Goal: Information Seeking & Learning: Compare options

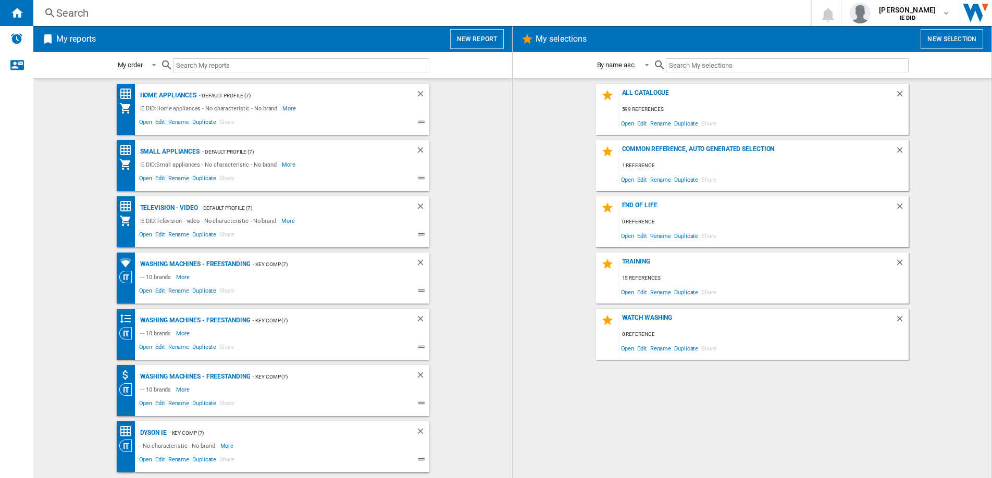
click at [239, 13] on div "Search" at bounding box center [420, 13] width 728 height 15
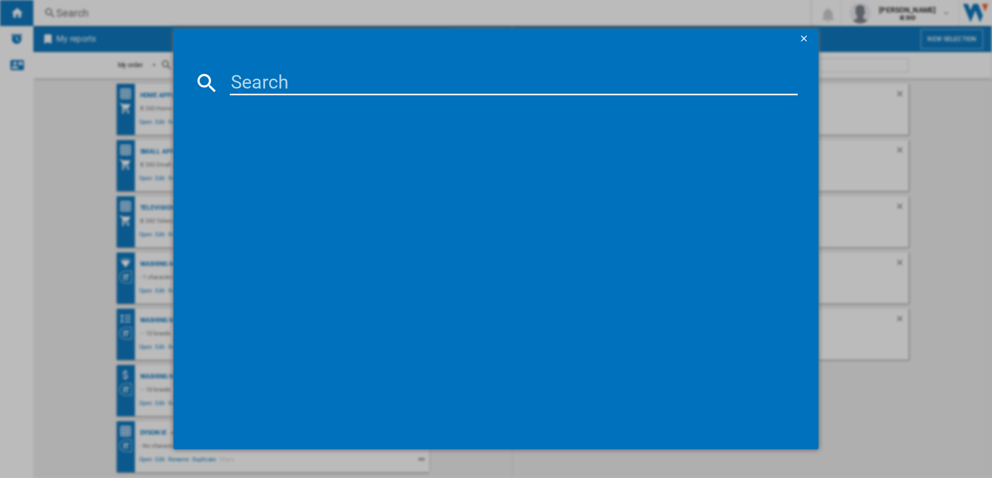
click at [249, 71] on input at bounding box center [514, 82] width 568 height 25
paste input "QE55S85FAUXXU"
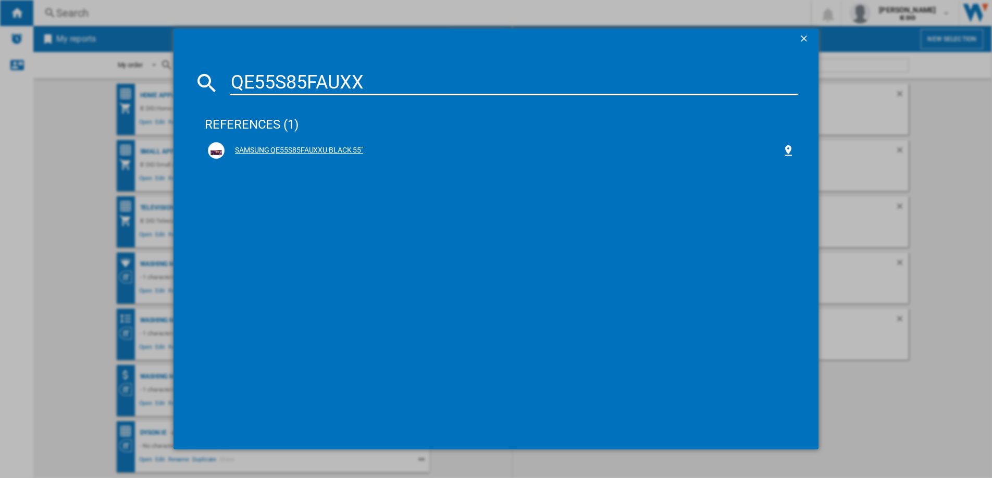
type input "QE55S85FAUXX"
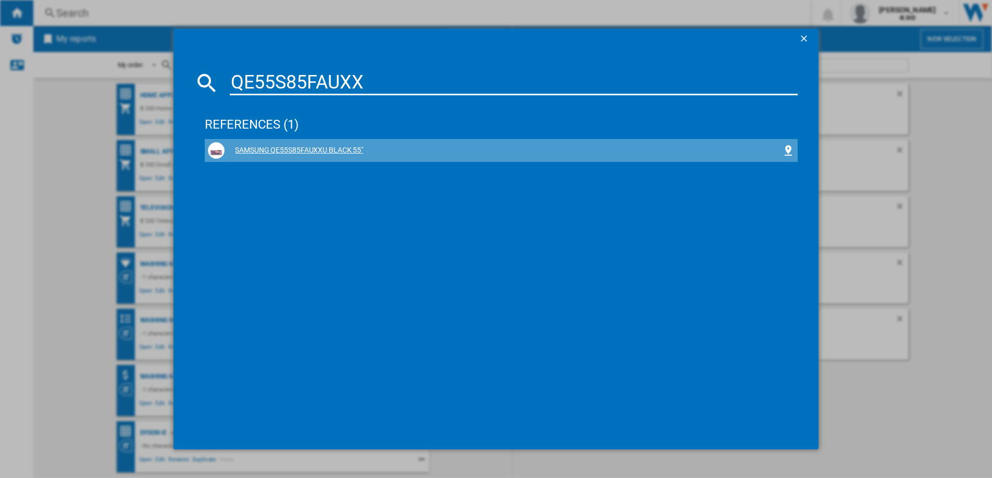
click at [324, 151] on div "SAMSUNG QE55S85FAUXXU BLACK 55"" at bounding box center [504, 150] width 558 height 10
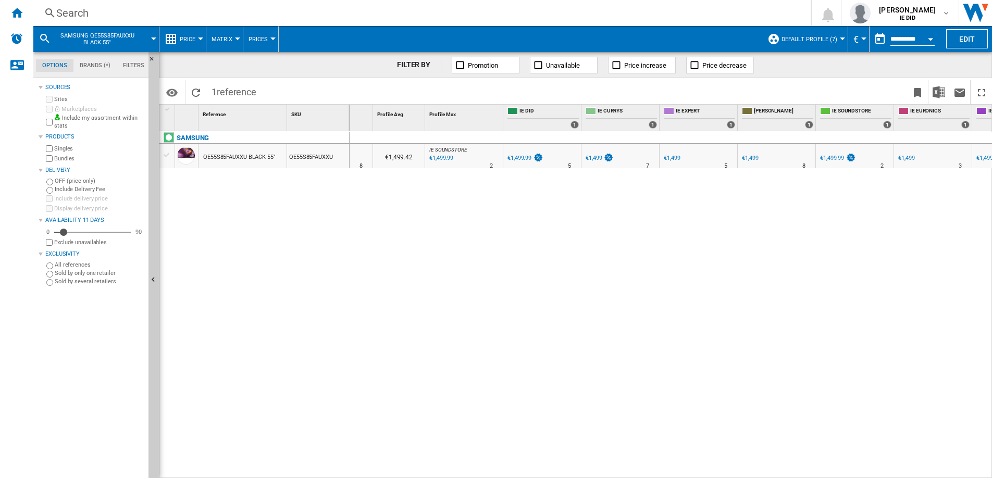
scroll to position [0, 55]
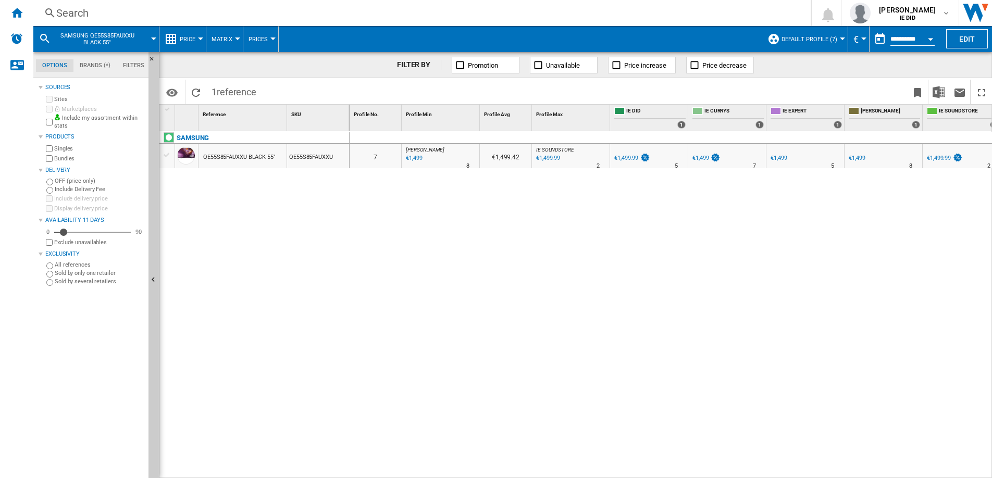
click at [317, 15] on div "Search" at bounding box center [420, 13] width 728 height 15
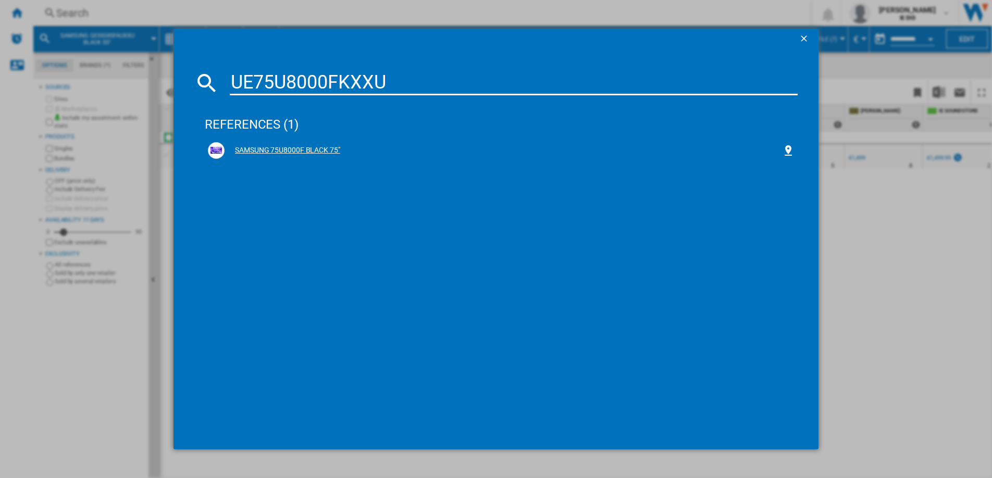
type input "UE75U8000FKXXU"
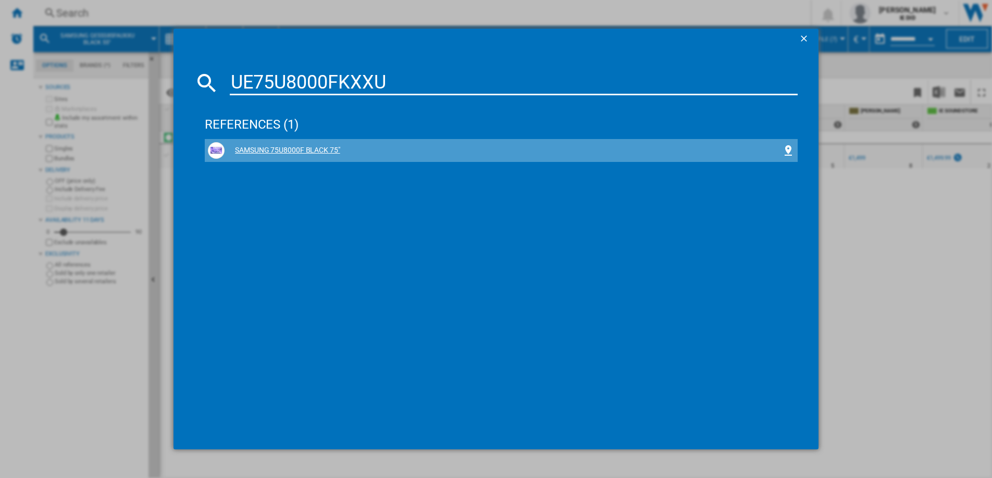
click at [309, 153] on div "SAMSUNG 75U8000F BLACK 75"" at bounding box center [504, 150] width 558 height 10
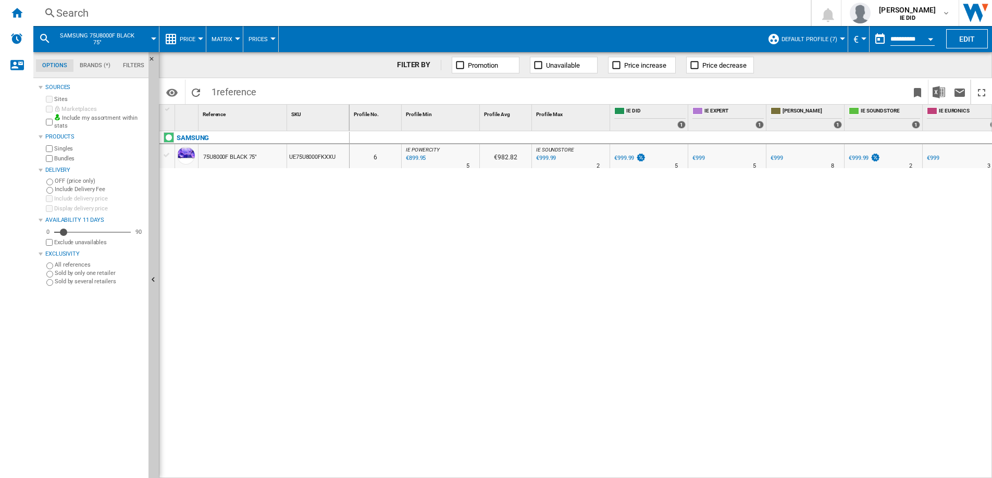
click at [186, 16] on div "Search" at bounding box center [420, 13] width 728 height 15
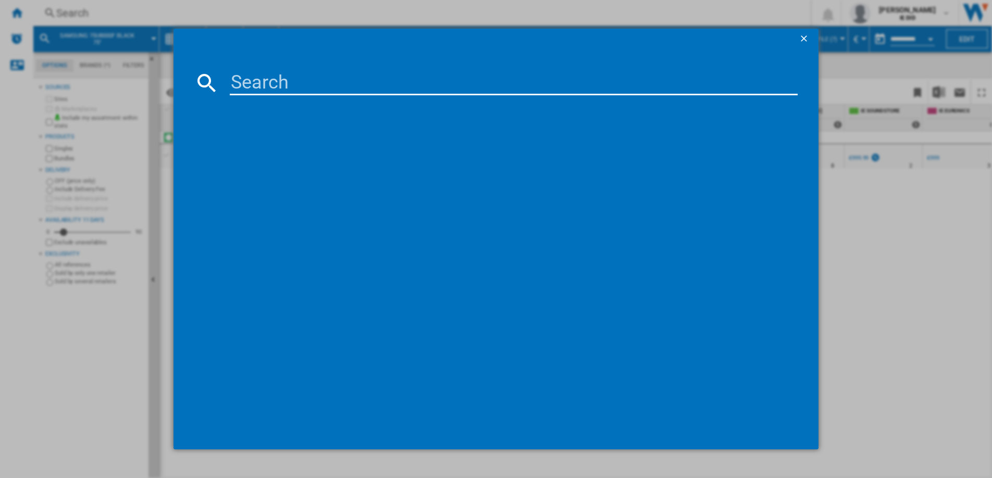
click at [236, 78] on input at bounding box center [514, 82] width 568 height 25
type input "UE65U8000FKXXU"
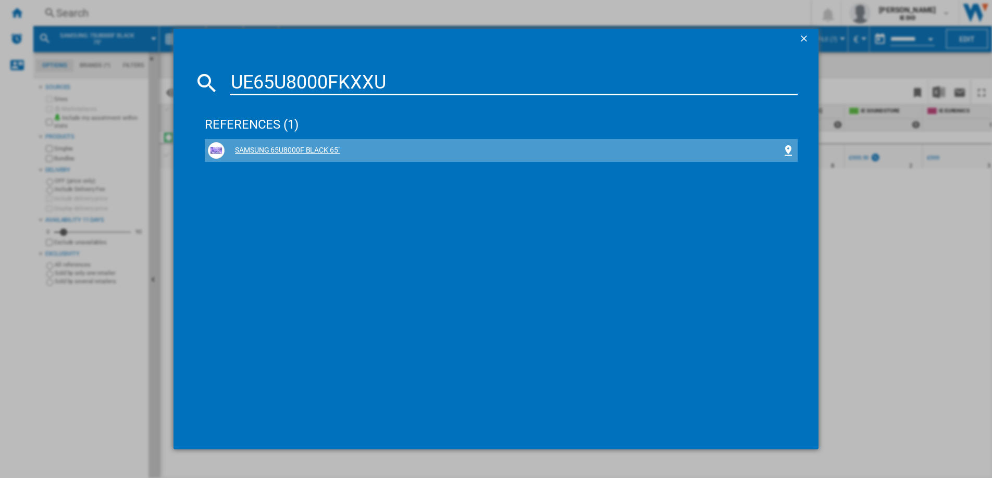
click at [303, 152] on div "SAMSUNG 65U8000F BLACK 65"" at bounding box center [504, 150] width 558 height 10
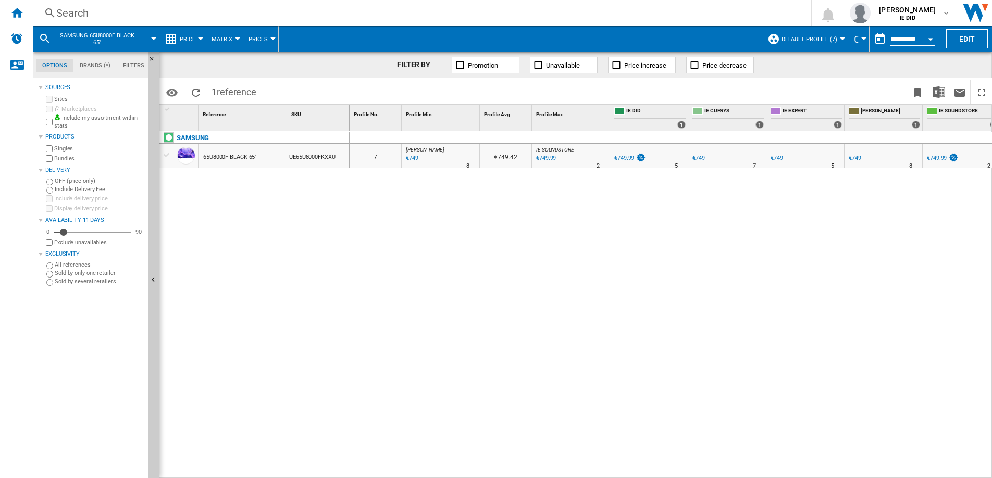
click at [261, 16] on div "Search" at bounding box center [420, 13] width 728 height 15
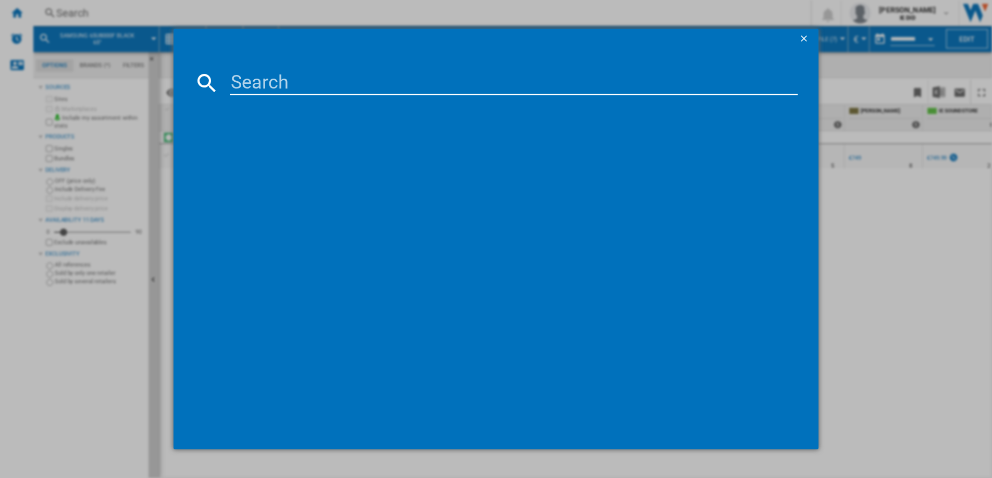
click at [249, 79] on input at bounding box center [514, 82] width 568 height 25
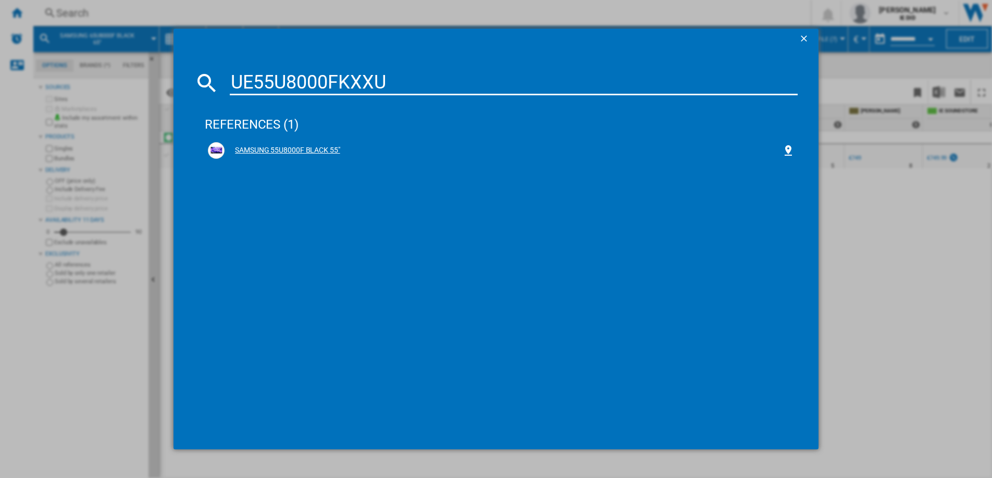
type input "UE55U8000FKXXU"
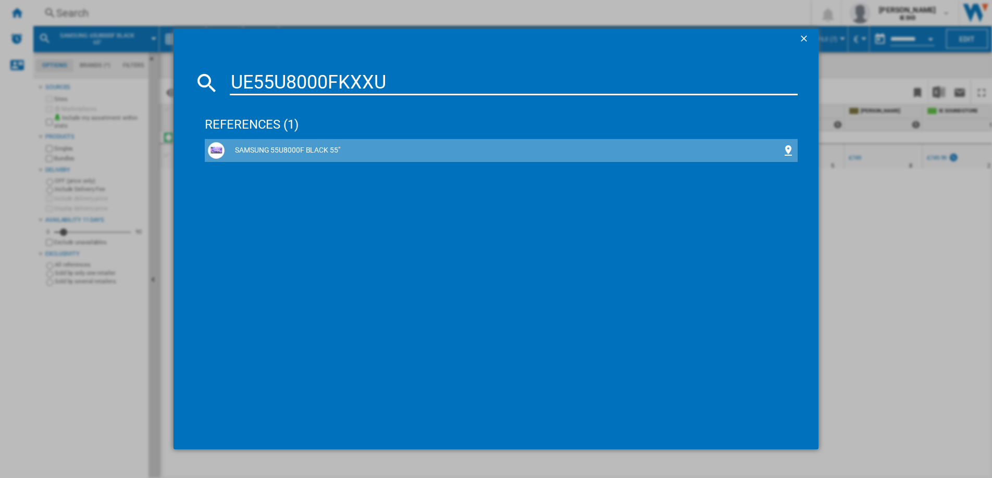
click at [306, 153] on div "SAMSUNG 55U8000F BLACK 55"" at bounding box center [504, 150] width 558 height 10
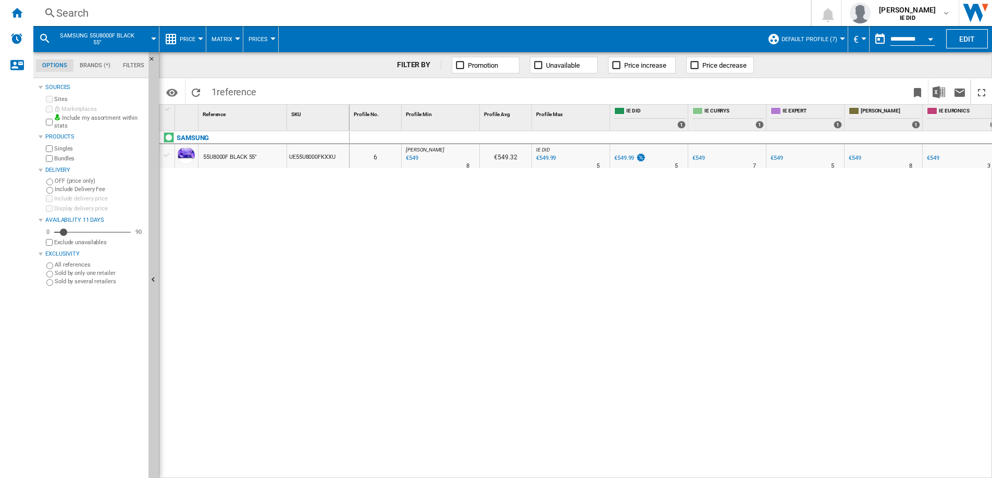
click at [245, 15] on div "Search" at bounding box center [420, 13] width 728 height 15
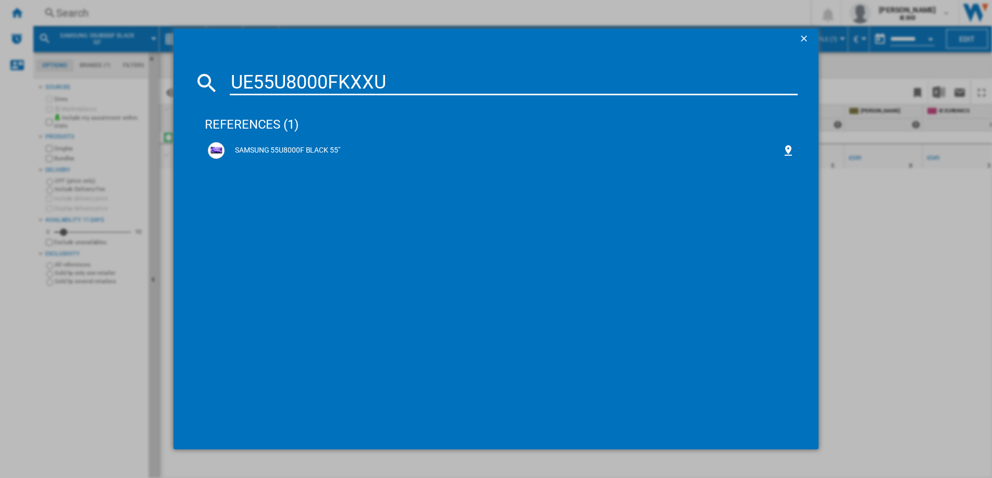
drag, startPoint x: 274, startPoint y: 80, endPoint x: 273, endPoint y: 85, distance: 5.9
click at [274, 81] on input "UE55U8000FKXXU" at bounding box center [514, 82] width 568 height 25
type input "UE50U8000FKXXU"
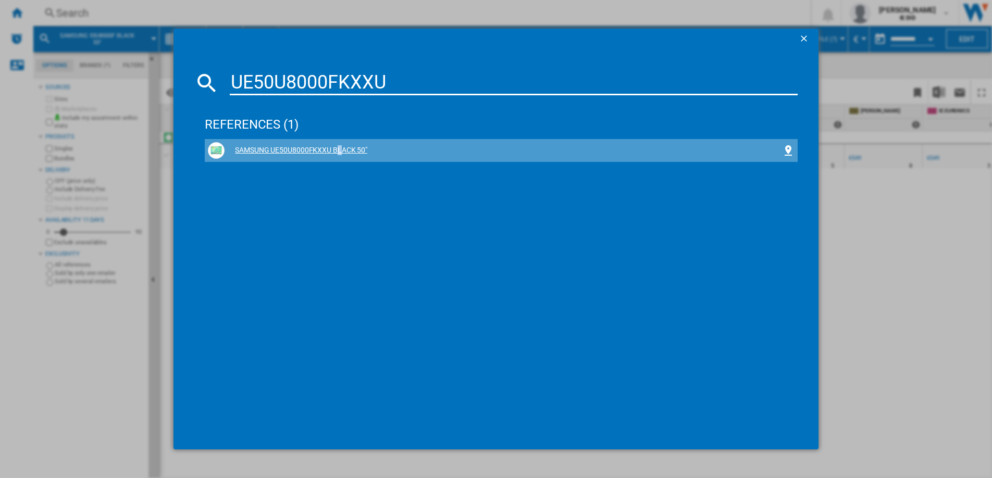
click at [271, 152] on div "SAMSUNG UE50U8000FKXXU BLACK 50"" at bounding box center [504, 150] width 558 height 10
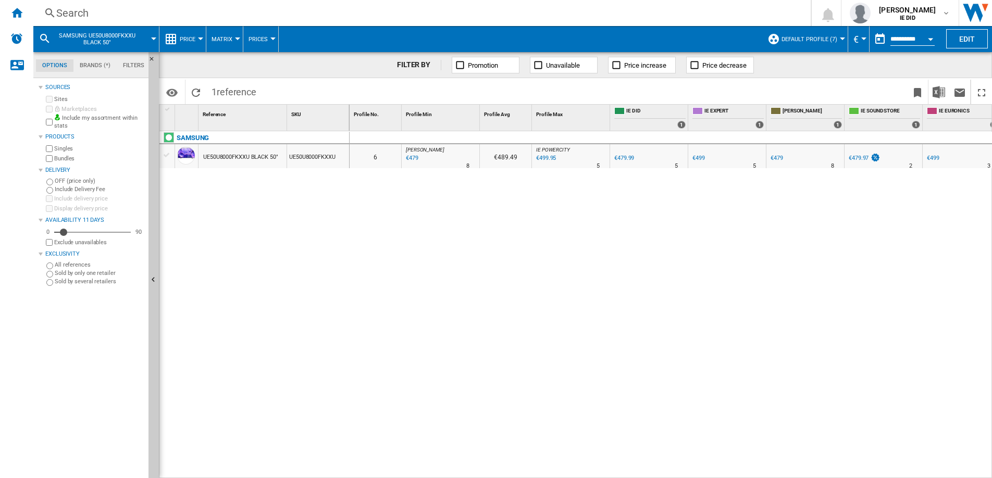
click at [287, 21] on div "Search Search 0 [PERSON_NAME] IE DID IE DID My settings Logout" at bounding box center [512, 13] width 959 height 26
click at [273, 13] on div "Search" at bounding box center [420, 13] width 728 height 15
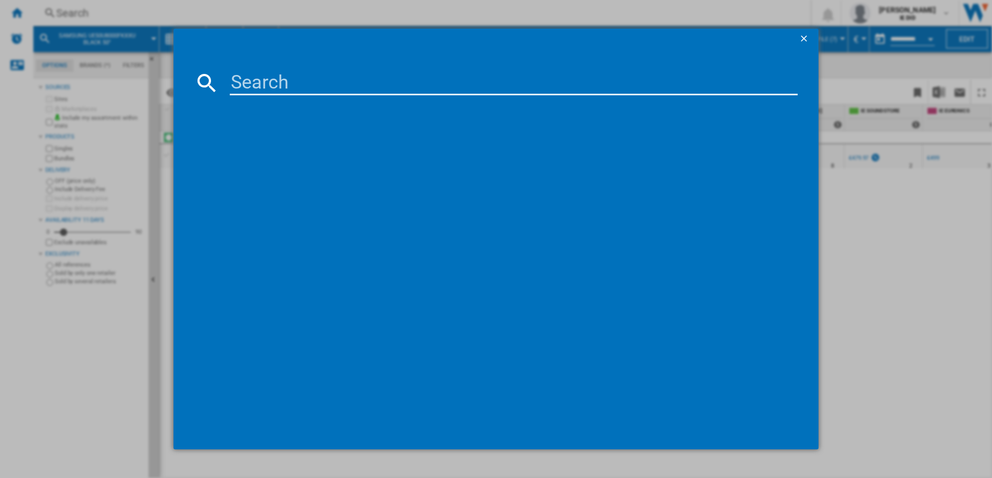
click at [252, 75] on input at bounding box center [514, 82] width 568 height 25
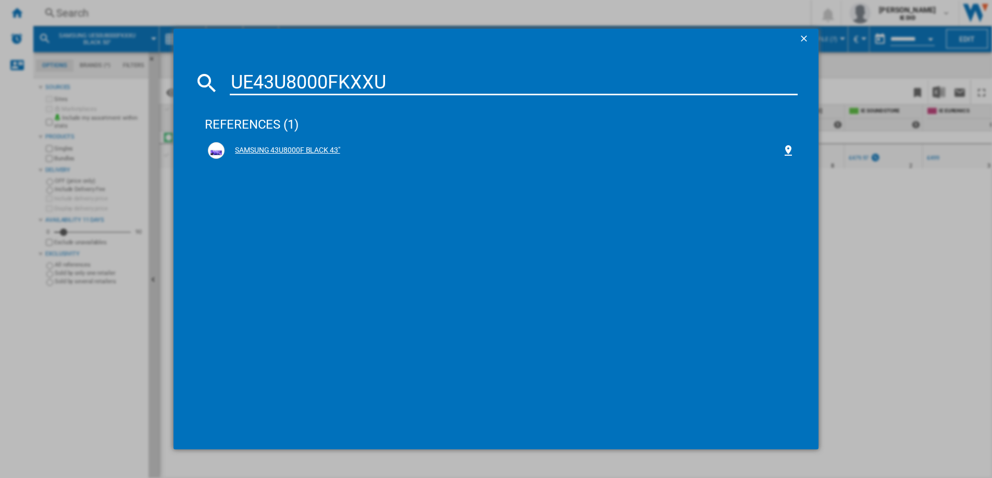
type input "UE43U8000FKXXU"
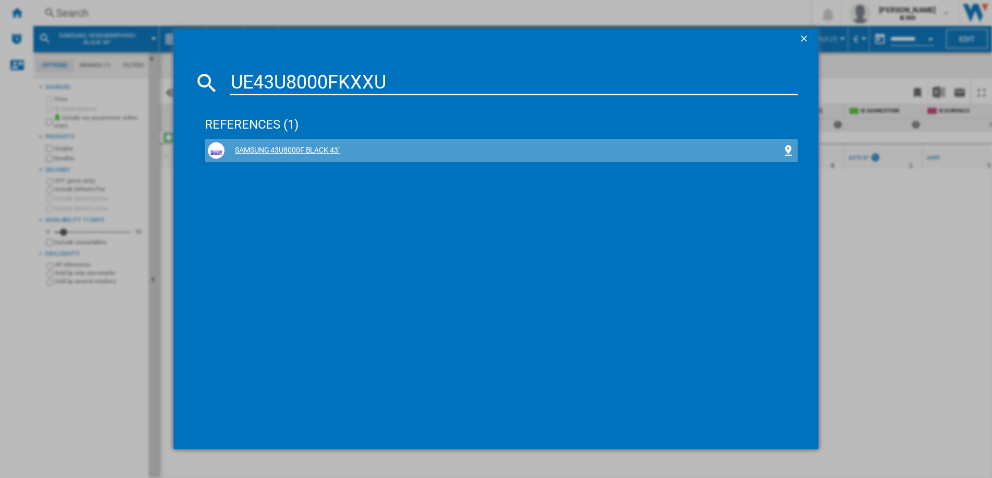
click at [303, 149] on div "SAMSUNG 43U8000F BLACK 43"" at bounding box center [504, 150] width 558 height 10
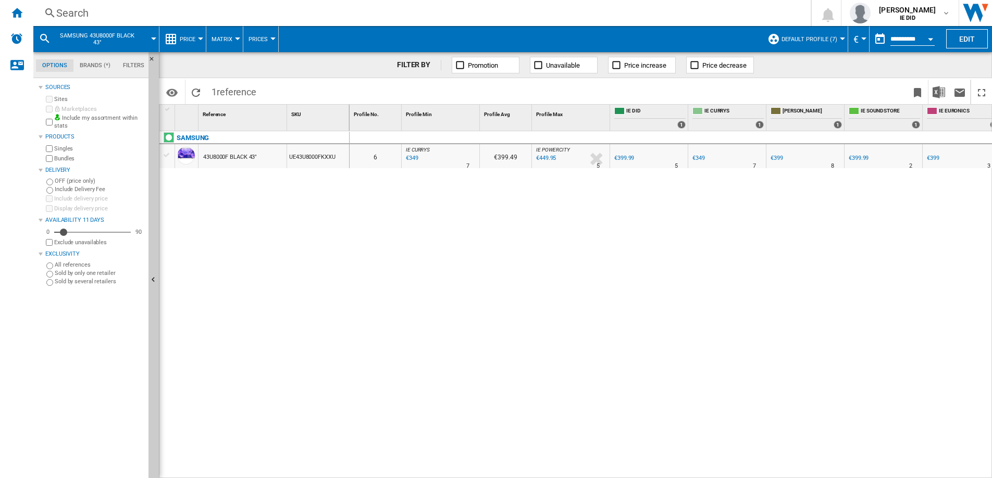
click at [414, 158] on div "€349" at bounding box center [411, 158] width 14 height 10
click at [224, 15] on div "Search" at bounding box center [420, 13] width 728 height 15
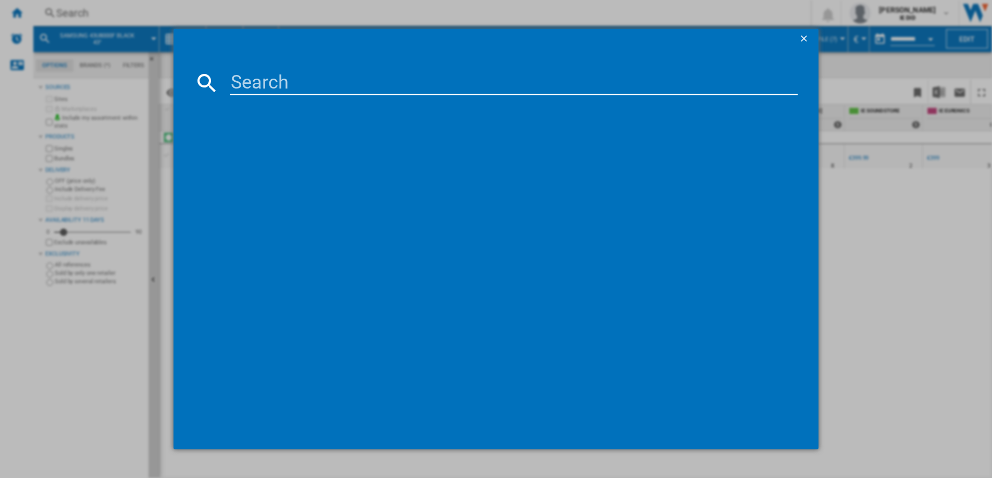
click at [236, 77] on input at bounding box center [514, 82] width 568 height 25
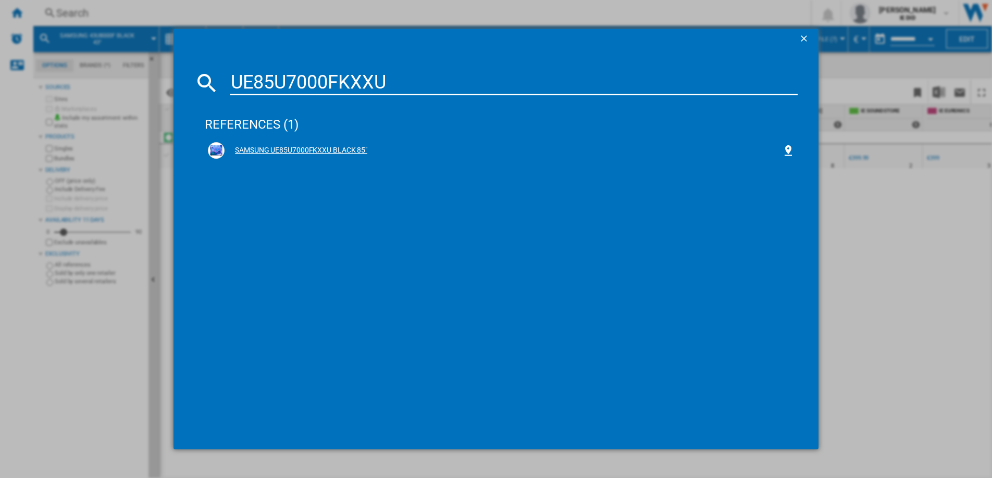
type input "UE85U7000FKXXU"
click at [304, 151] on div "SAMSUNG UE85U7000FKXXU BLACK 85"" at bounding box center [504, 150] width 558 height 10
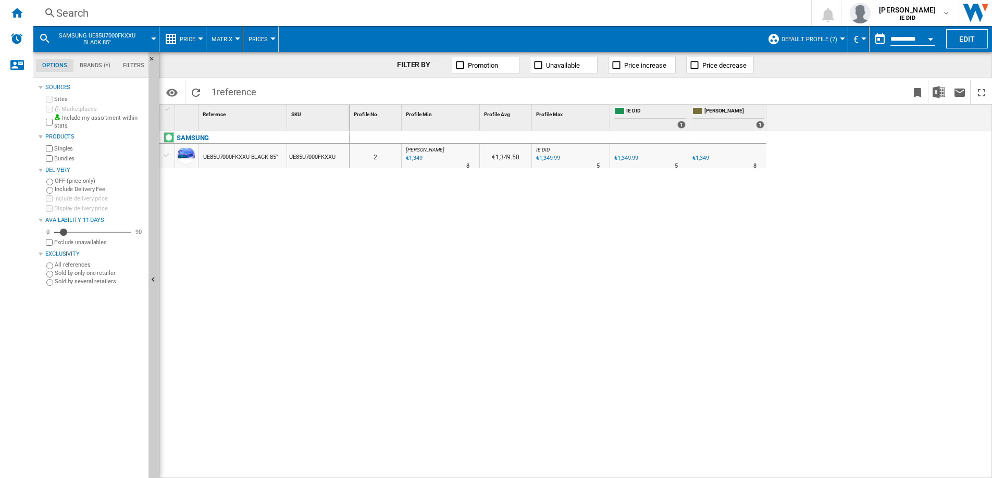
click at [253, 17] on div "Search" at bounding box center [420, 13] width 728 height 15
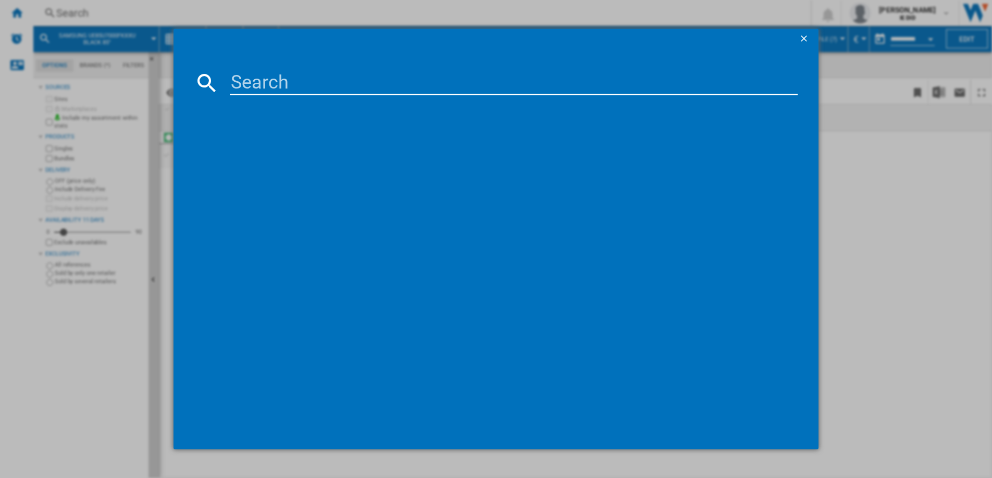
click at [241, 79] on input at bounding box center [514, 82] width 568 height 25
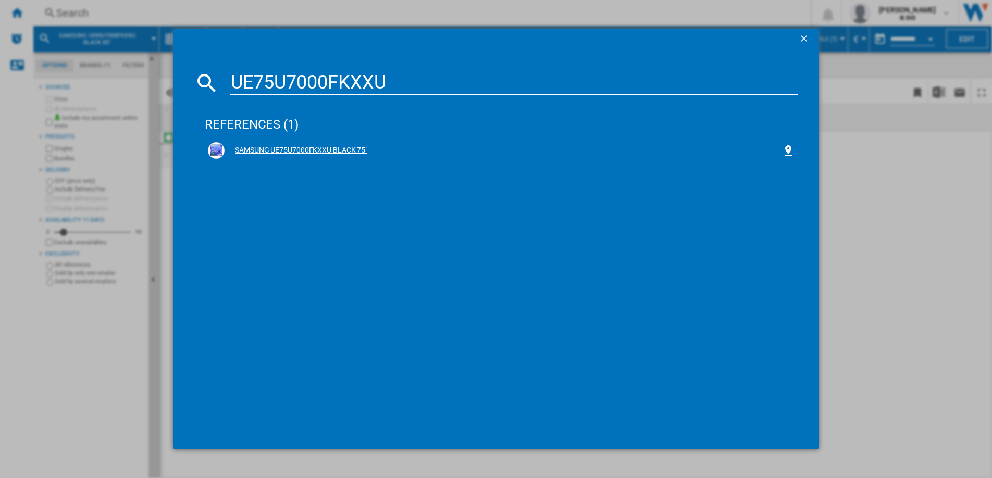
type input "UE75U7000FKXXU"
click at [287, 149] on div "SAMSUNG UE75U7000FKXXU BLACK 75"" at bounding box center [504, 150] width 558 height 10
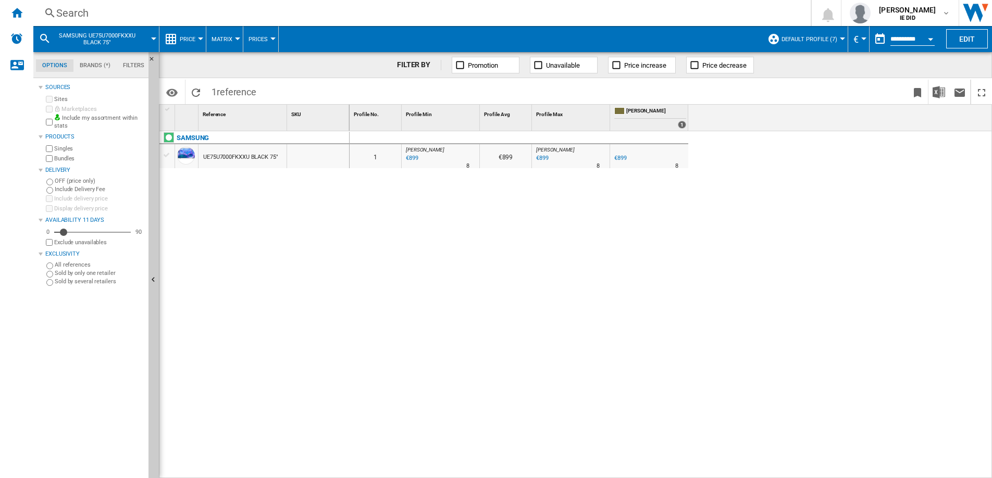
click at [226, 13] on div "Search" at bounding box center [420, 13] width 728 height 15
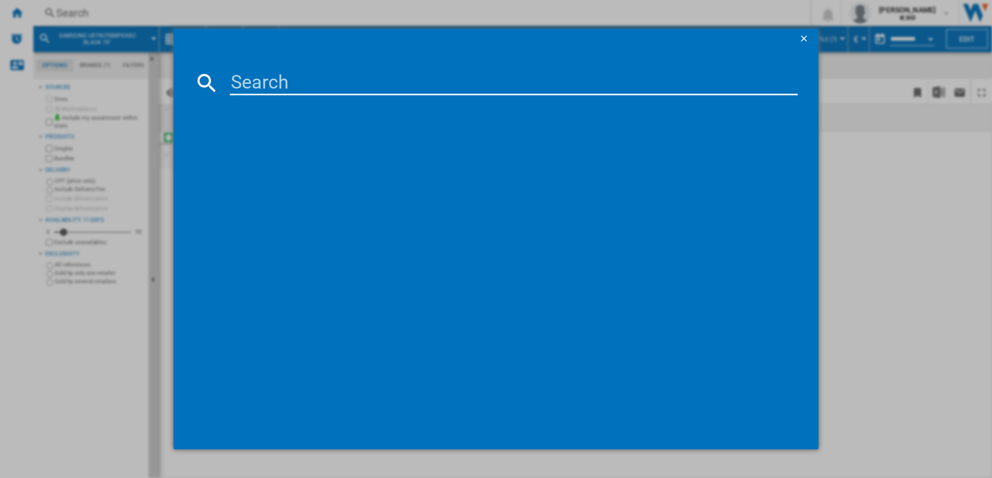
click at [243, 84] on input at bounding box center [514, 82] width 568 height 25
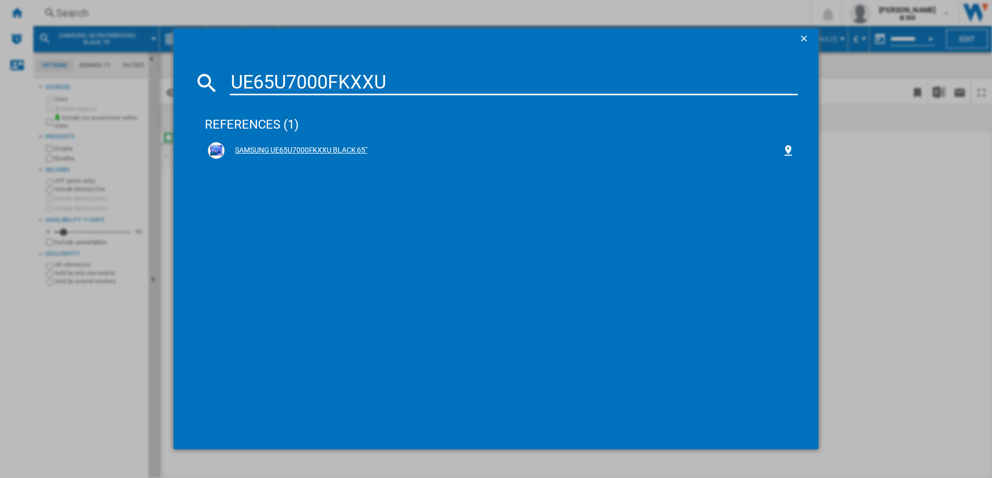
type input "UE65U7000FKXXU"
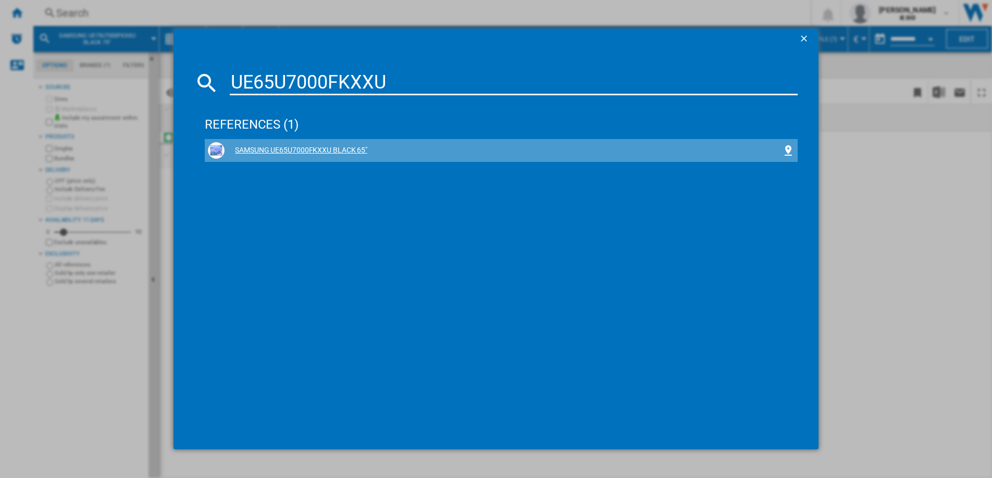
click at [279, 152] on div "SAMSUNG UE65U7000FKXXU BLACK 65"" at bounding box center [504, 150] width 558 height 10
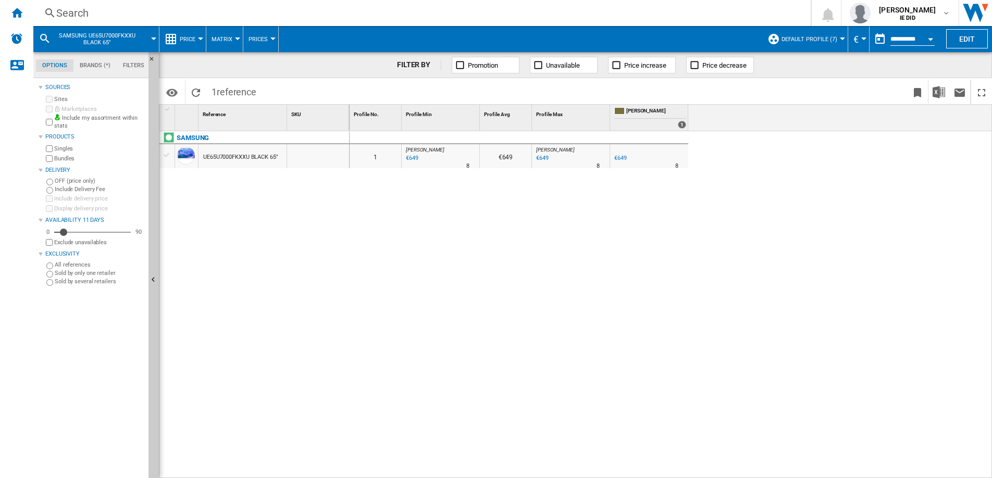
click at [278, 19] on div "Search" at bounding box center [420, 13] width 728 height 15
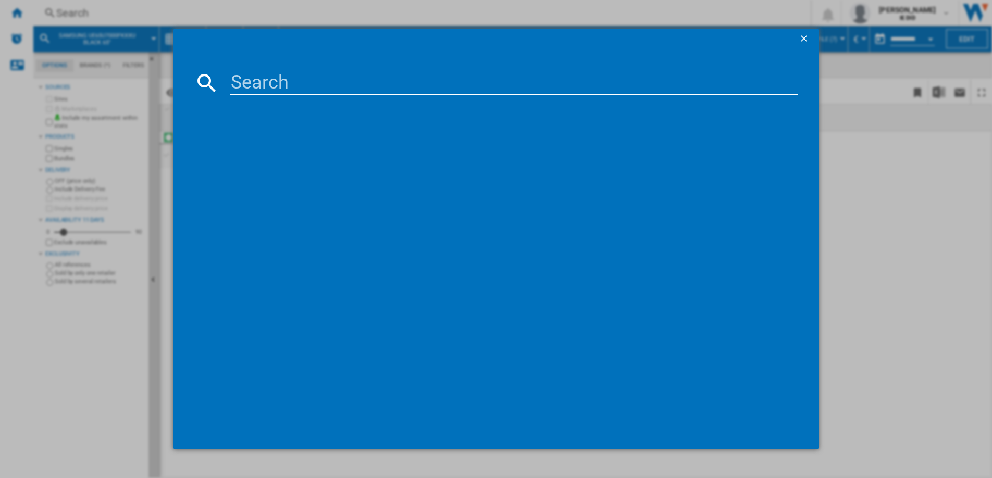
click at [251, 81] on input at bounding box center [514, 82] width 568 height 25
type input "UE55U7000FKXXU"
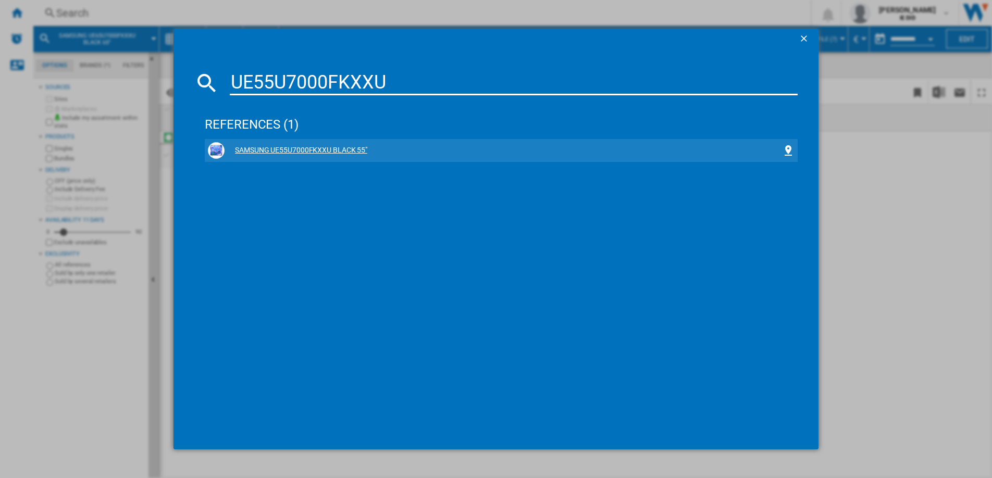
click at [266, 148] on div "SAMSUNG UE55U7000FKXXU BLACK 55"" at bounding box center [504, 150] width 558 height 10
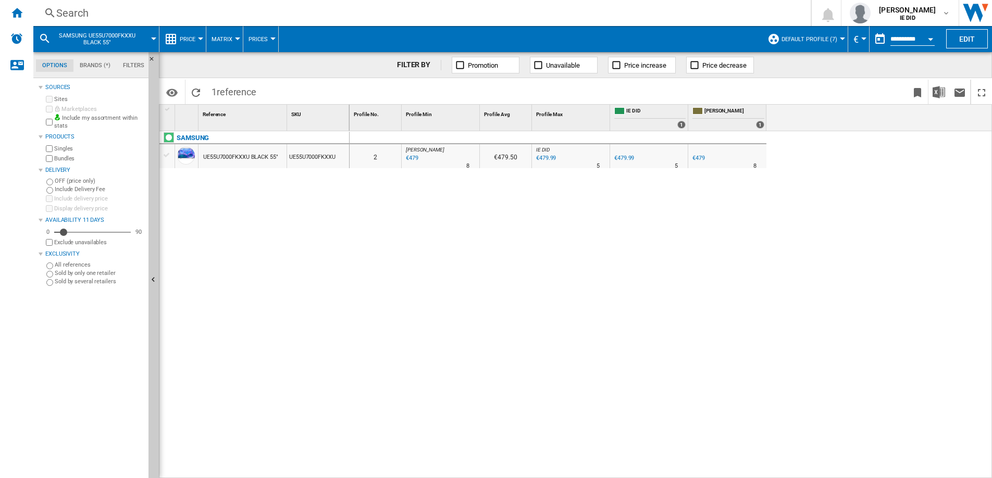
click at [274, 15] on div "Search" at bounding box center [420, 13] width 728 height 15
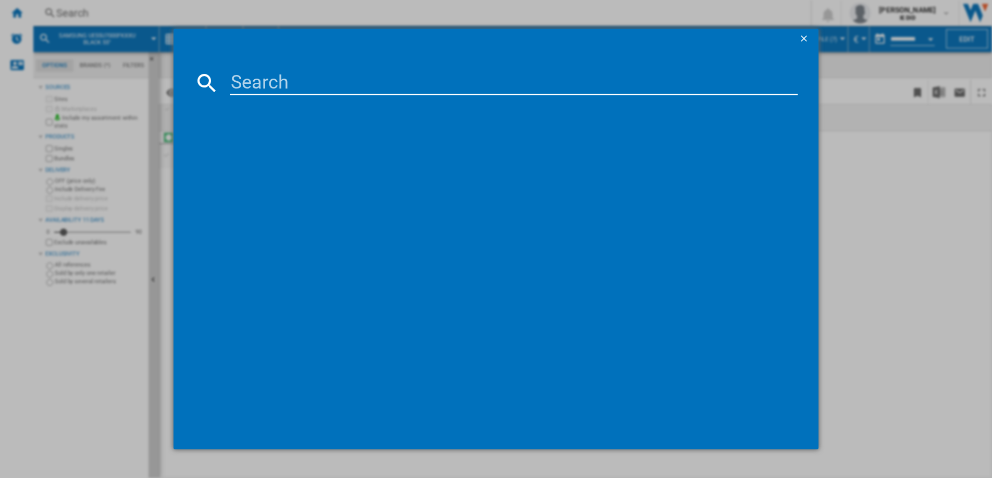
click at [243, 77] on input at bounding box center [514, 82] width 568 height 25
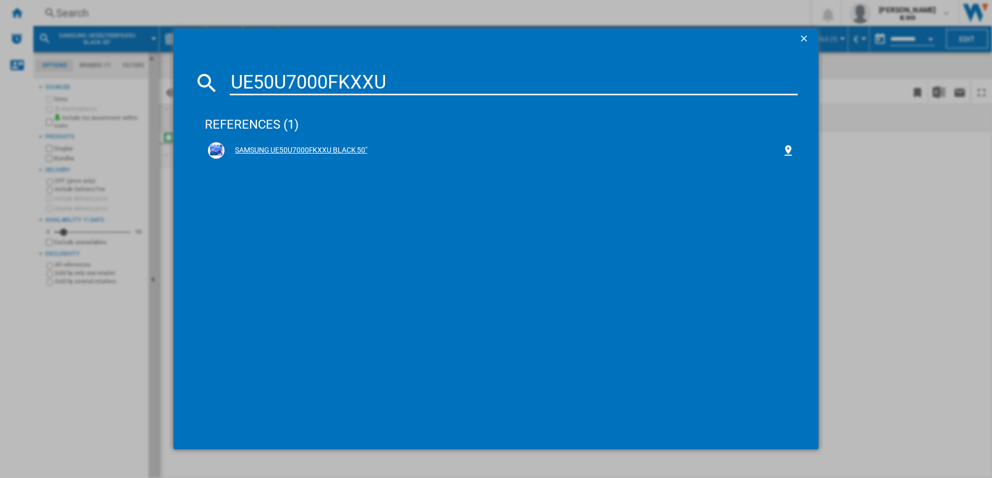
type input "UE50U7000FKXXU"
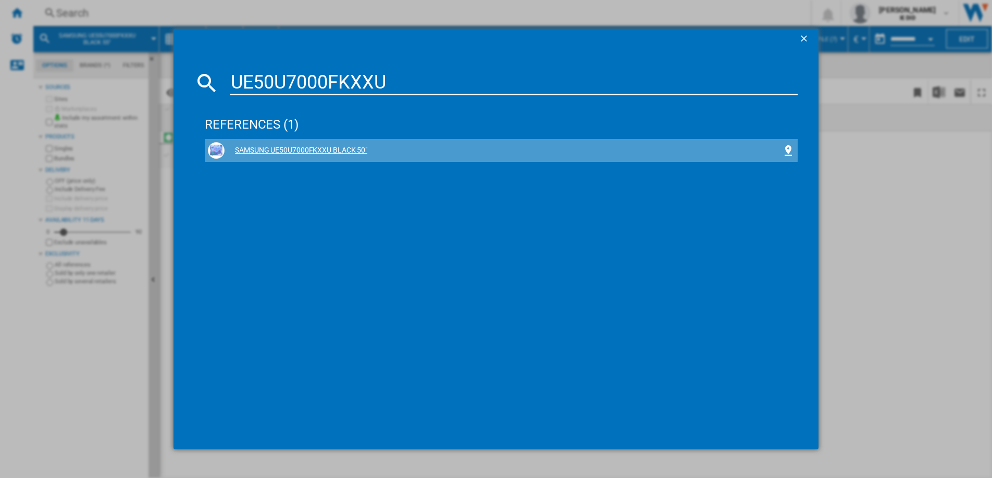
click at [302, 146] on div "SAMSUNG UE50U7000FKXXU BLACK 50"" at bounding box center [504, 150] width 558 height 10
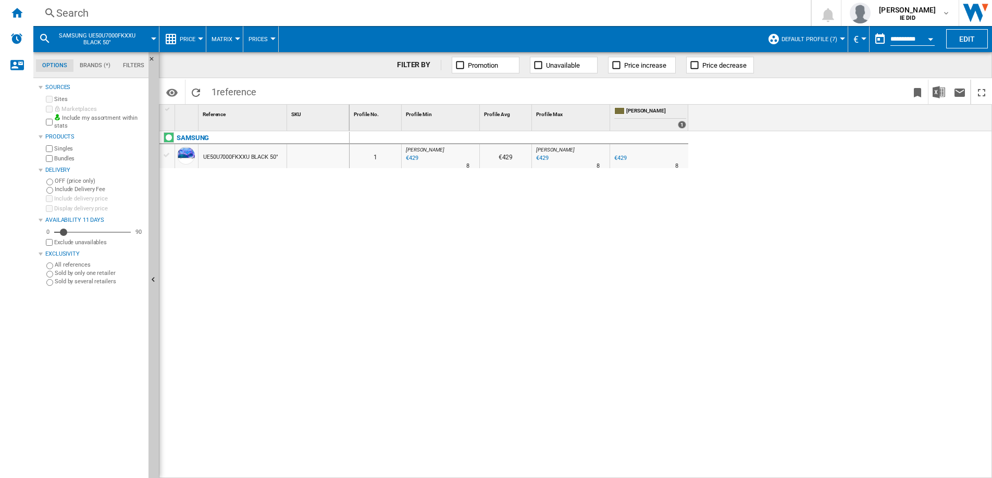
click at [269, 17] on div "Search" at bounding box center [420, 13] width 728 height 15
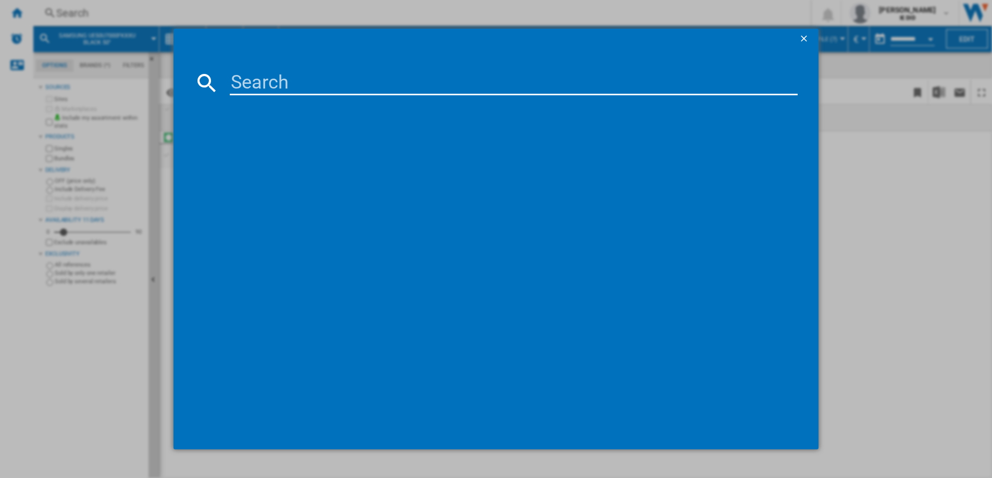
click at [253, 78] on input at bounding box center [514, 82] width 568 height 25
type input "UE43U7000FKXXU"
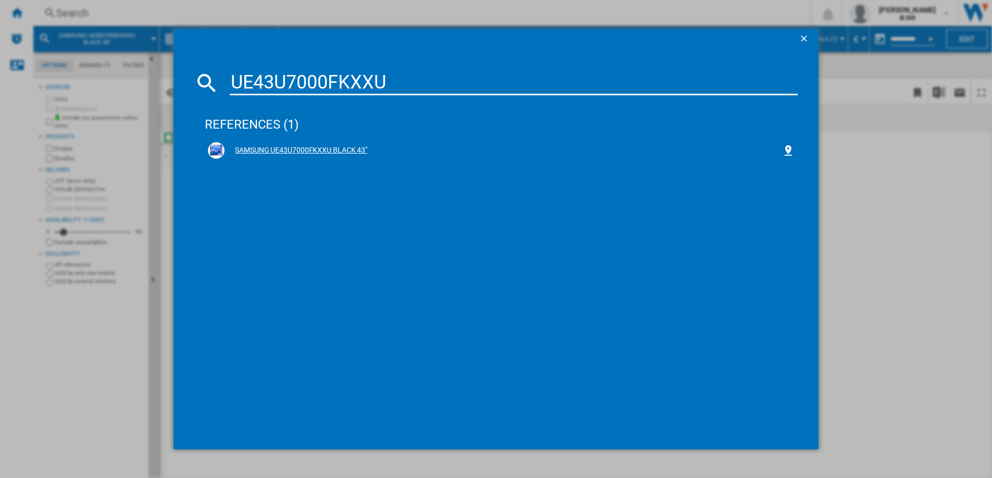
click at [263, 150] on div "SAMSUNG UE43U7000FKXXU BLACK 43"" at bounding box center [504, 150] width 558 height 10
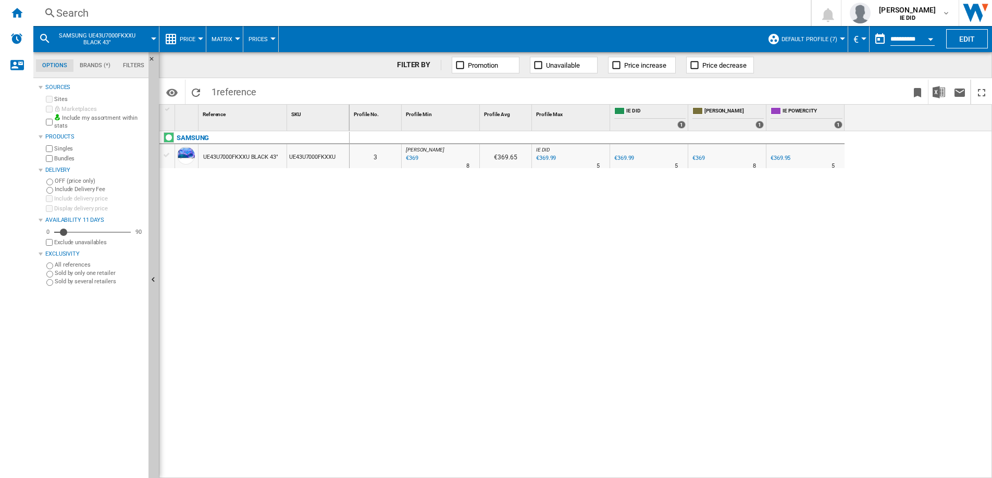
click at [243, 16] on div "Search" at bounding box center [420, 13] width 728 height 15
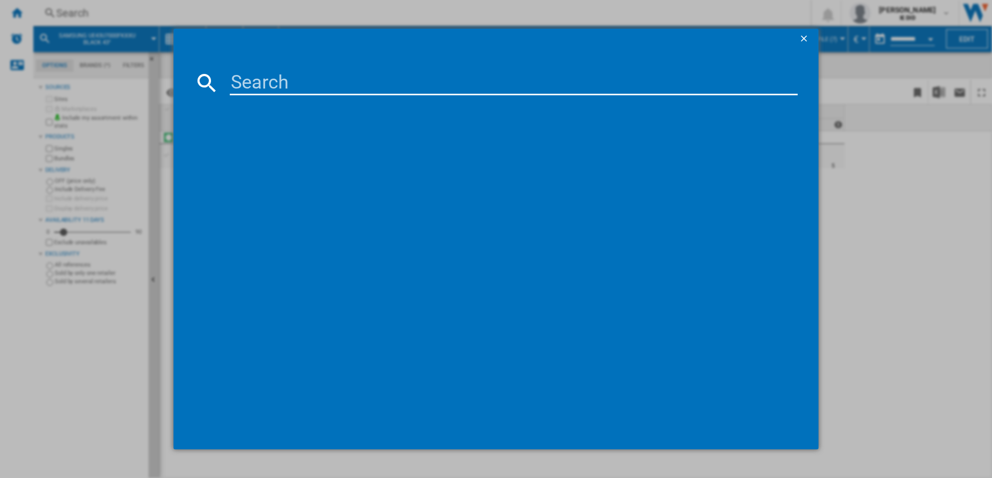
click at [245, 73] on input at bounding box center [514, 82] width 568 height 25
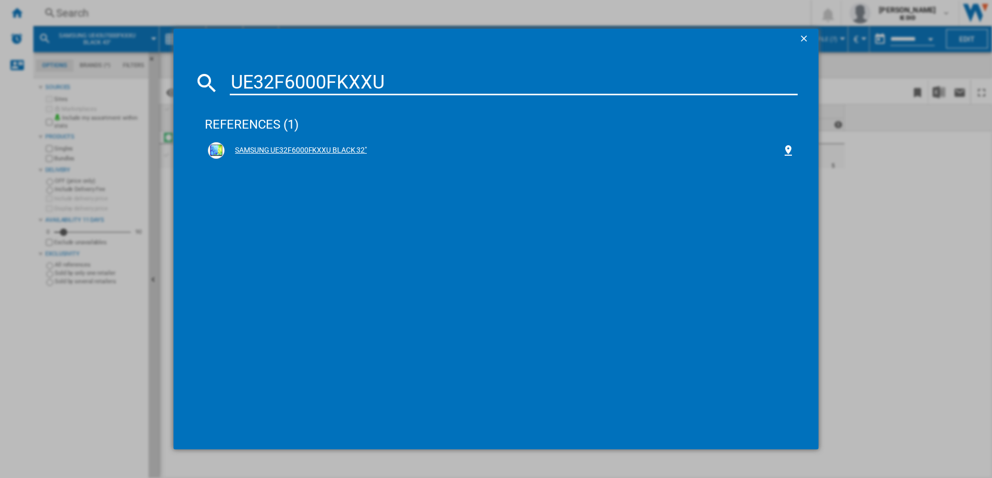
type input "UE32F6000FKXXU"
click at [284, 151] on div "SAMSUNG UE32F6000FKXXU BLACK 32"" at bounding box center [504, 150] width 558 height 10
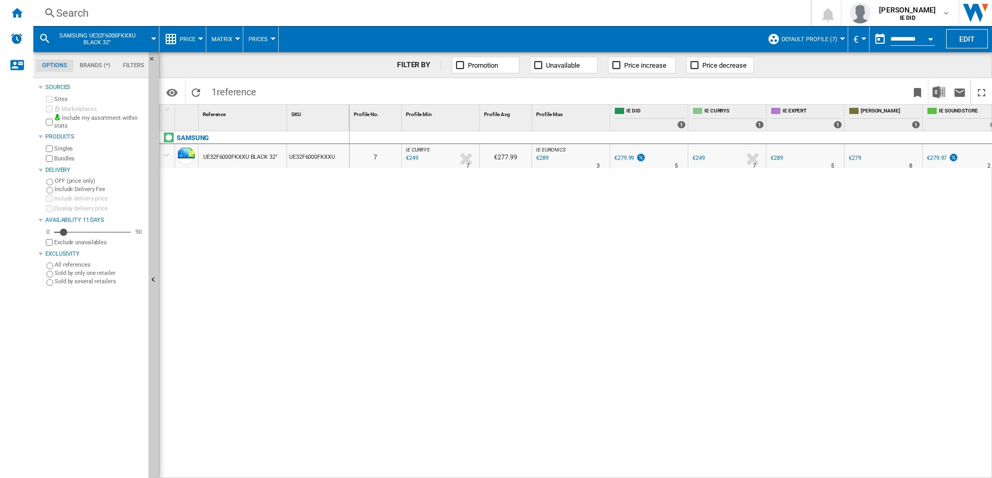
click at [412, 157] on div "€249" at bounding box center [411, 158] width 14 height 10
click at [240, 13] on div "Search" at bounding box center [420, 13] width 728 height 15
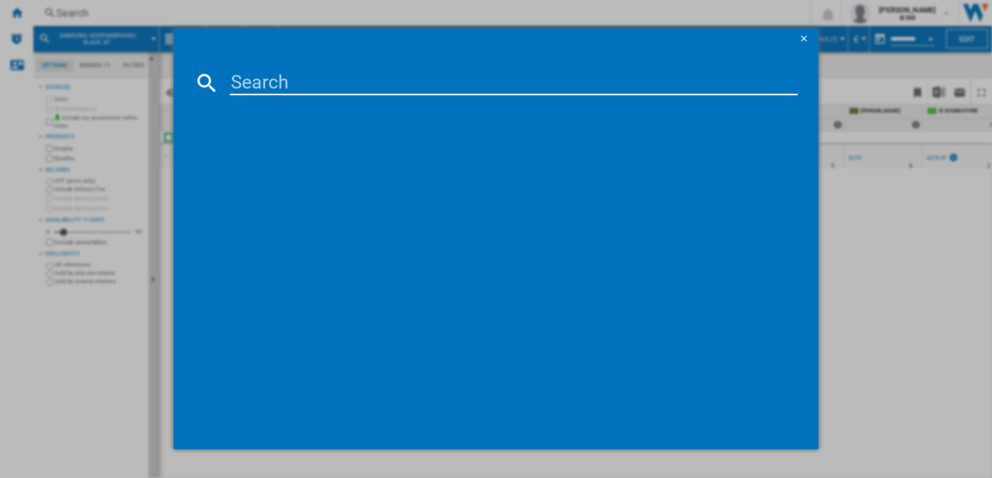
click at [237, 83] on input at bounding box center [514, 82] width 568 height 25
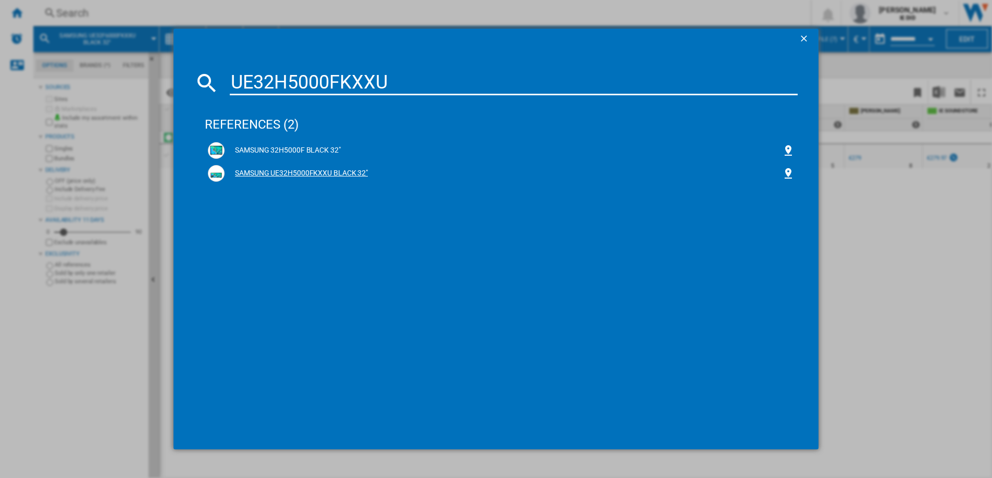
type input "UE32H5000FKXXU"
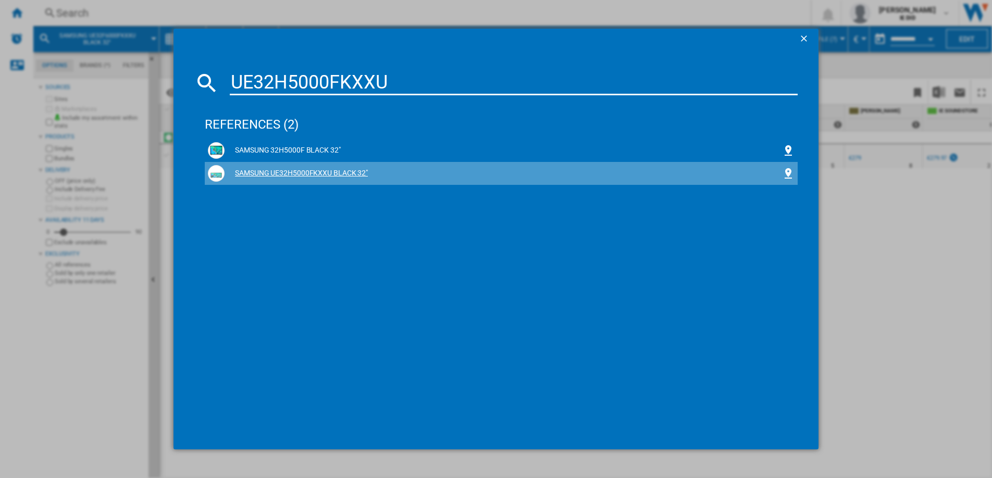
click at [288, 174] on div "SAMSUNG UE32H5000FKXXU BLACK 32"" at bounding box center [504, 173] width 558 height 10
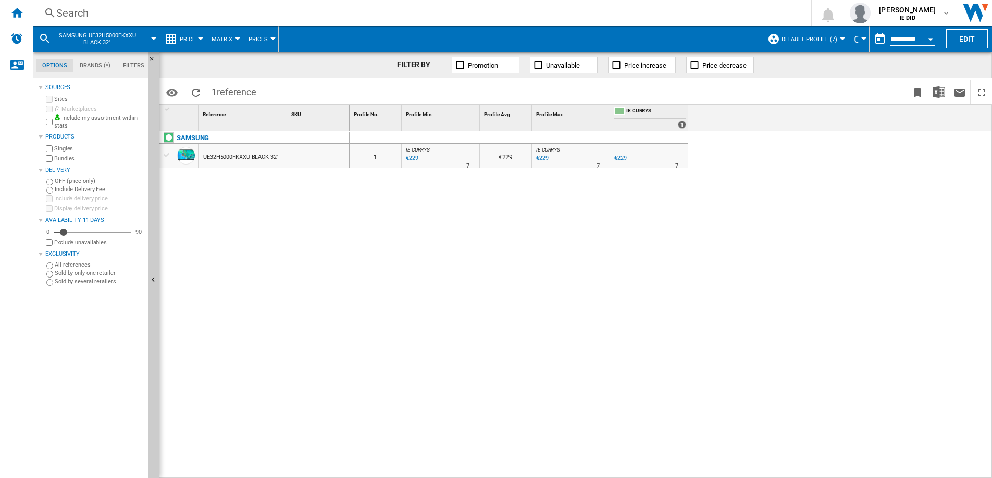
click at [148, 11] on div "Search" at bounding box center [420, 13] width 728 height 15
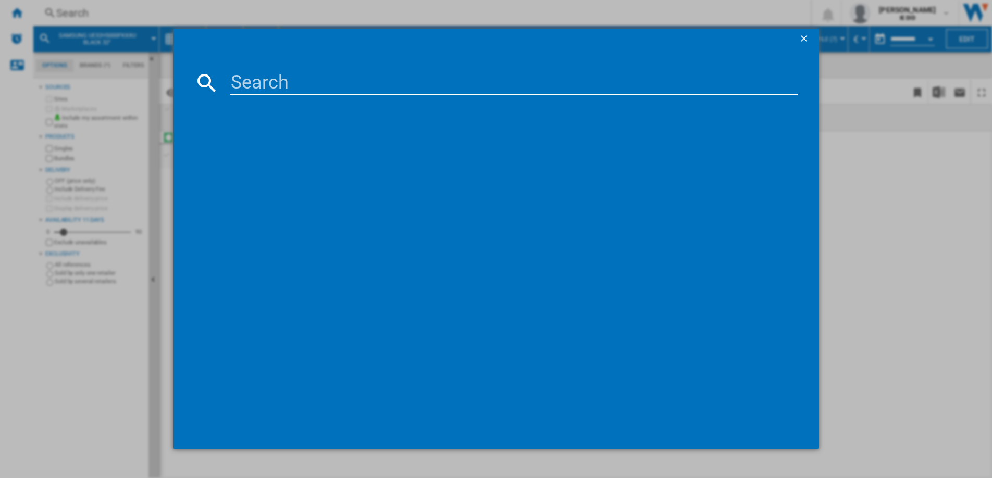
click at [240, 80] on input at bounding box center [514, 82] width 568 height 25
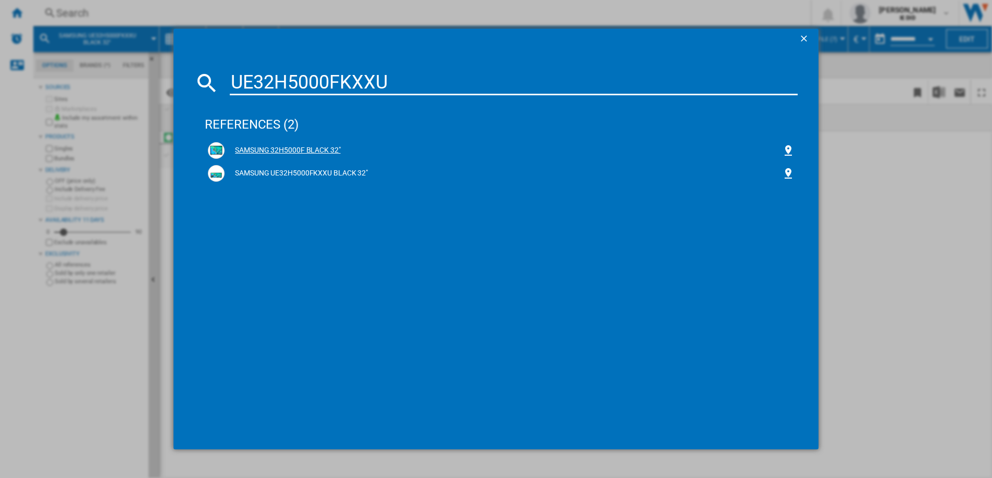
type input "UE32H5000FKXXU"
click at [270, 152] on div "SAMSUNG 32H5000F BLACK 32"" at bounding box center [504, 150] width 558 height 10
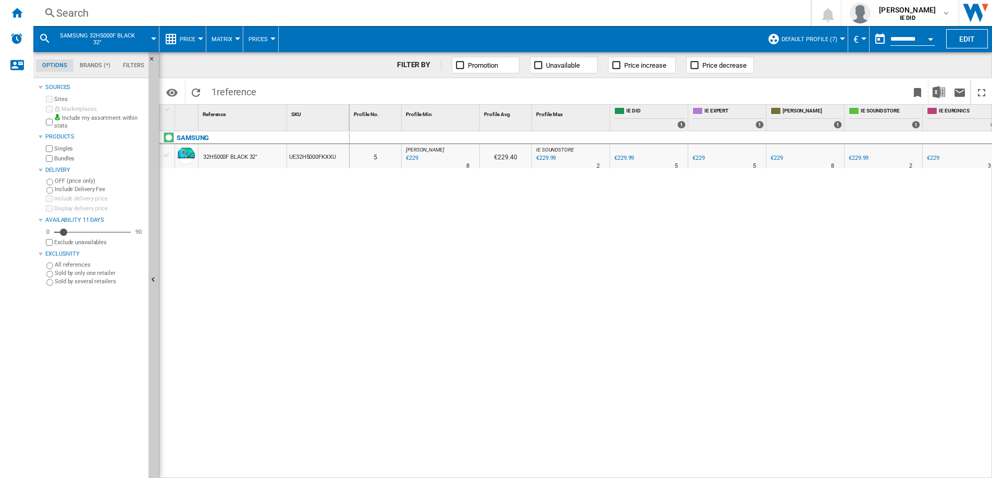
click at [284, 14] on div "Search" at bounding box center [420, 13] width 728 height 15
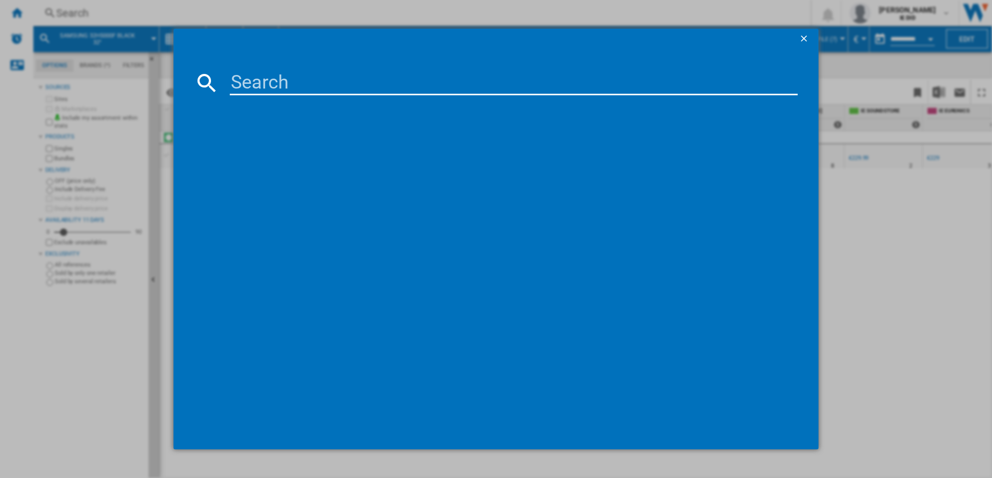
click at [248, 73] on input at bounding box center [514, 82] width 568 height 25
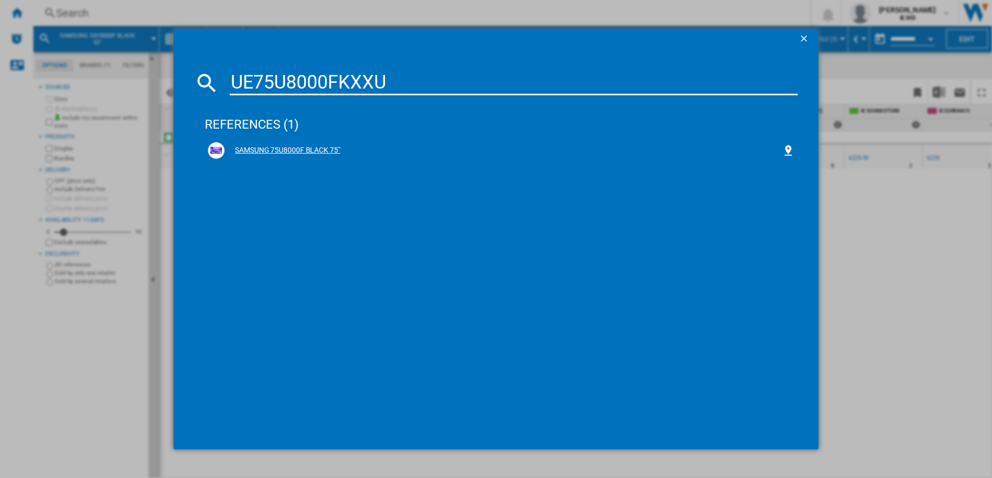
type input "UE75U8000FKXXU"
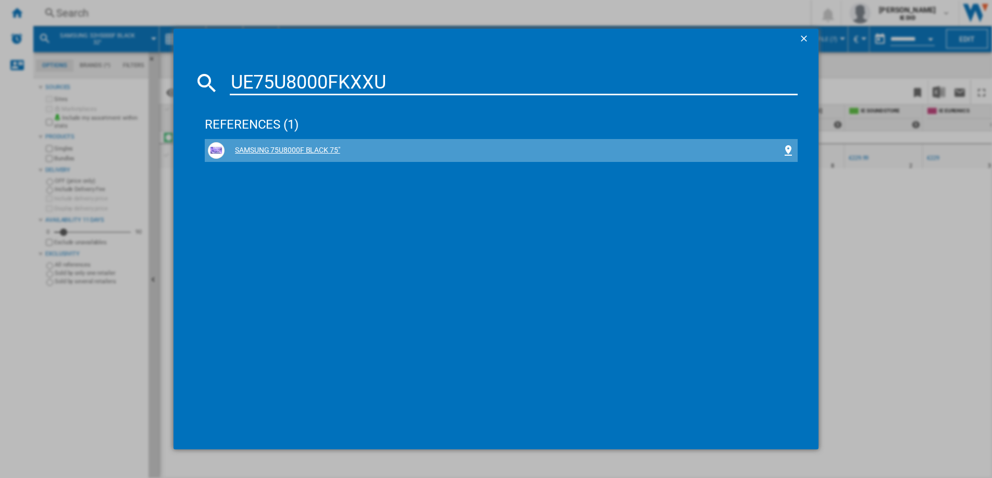
click at [287, 152] on div "SAMSUNG 75U8000F BLACK 75"" at bounding box center [504, 150] width 558 height 10
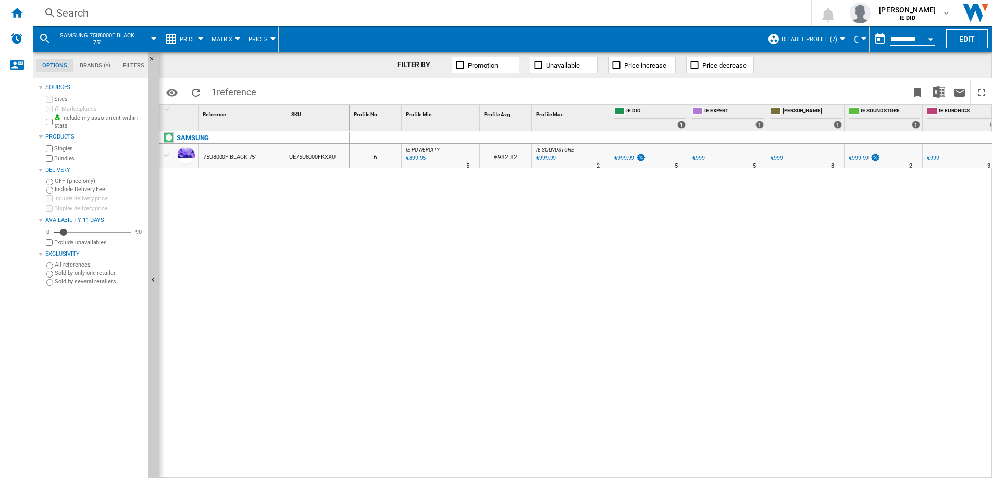
click at [417, 155] on div "€899.95" at bounding box center [414, 158] width 21 height 10
click at [207, 13] on div "Search" at bounding box center [420, 13] width 728 height 15
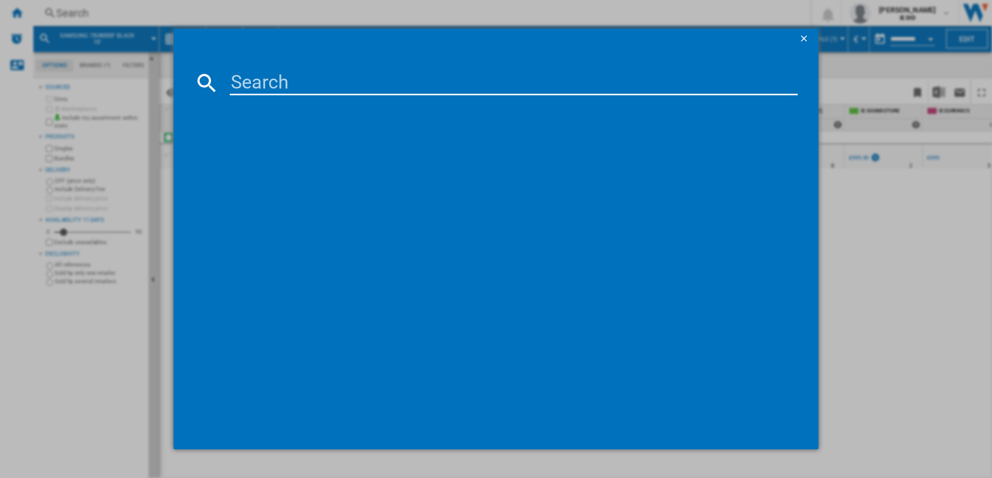
click at [245, 73] on input at bounding box center [514, 82] width 568 height 25
type input "UE85U8000FKXXU"
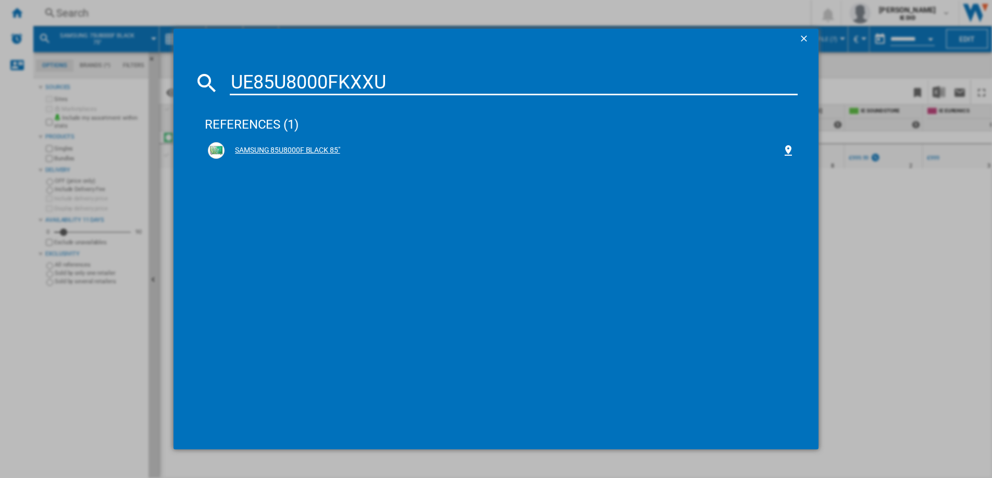
click at [260, 149] on div "SAMSUNG 85U8000F BLACK 85"" at bounding box center [504, 150] width 558 height 10
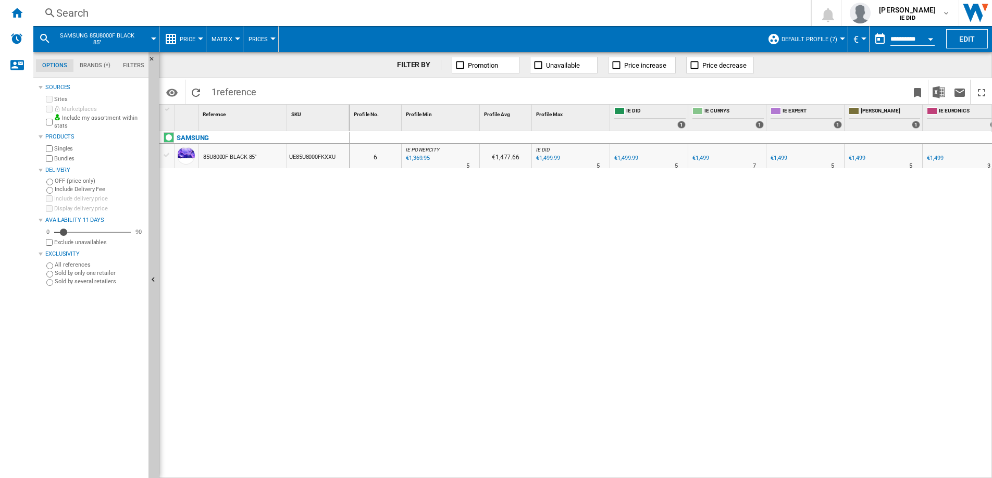
click at [859, 157] on div "€1,499" at bounding box center [857, 158] width 16 height 7
click at [422, 159] on div "€1,369.95" at bounding box center [417, 158] width 26 height 10
click at [198, 10] on div "Search" at bounding box center [420, 13] width 728 height 15
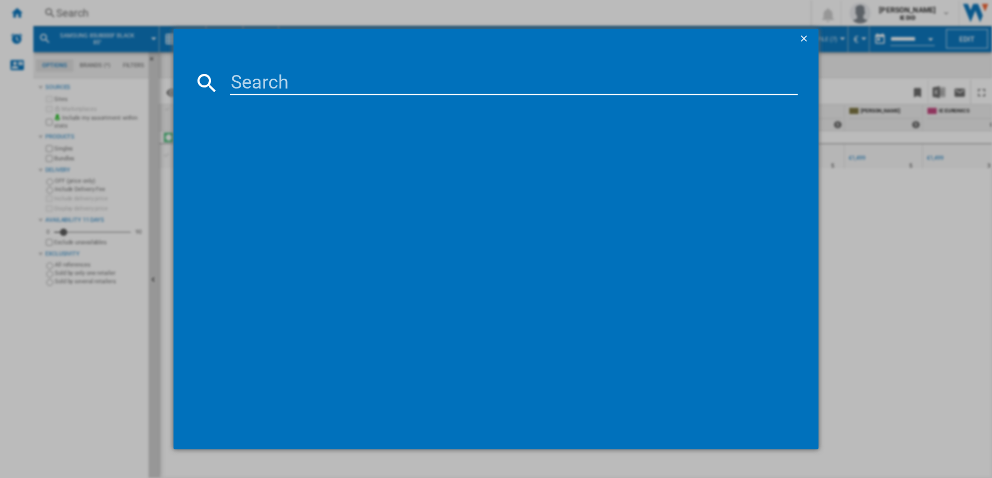
click at [237, 82] on input at bounding box center [514, 82] width 568 height 25
type input "QE65Q80D"
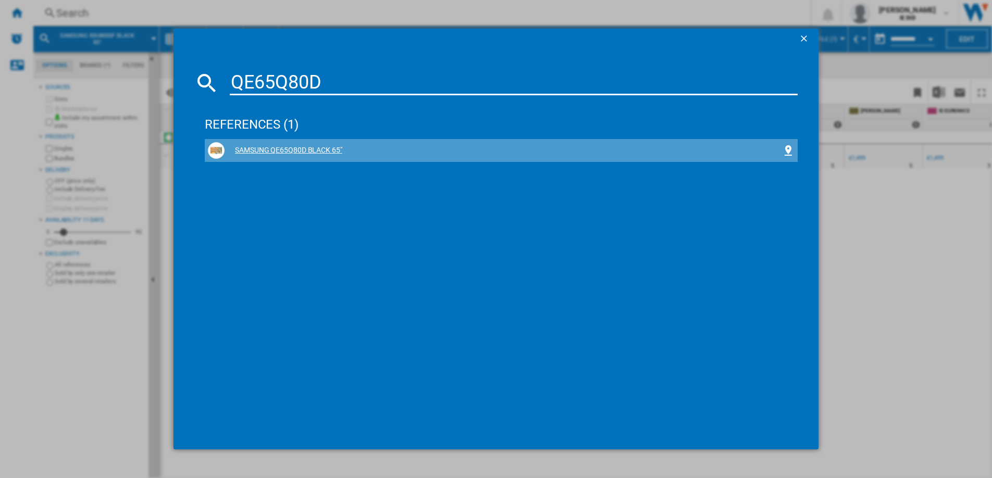
click at [288, 149] on div "SAMSUNG QE65Q80D BLACK 65"" at bounding box center [504, 150] width 558 height 10
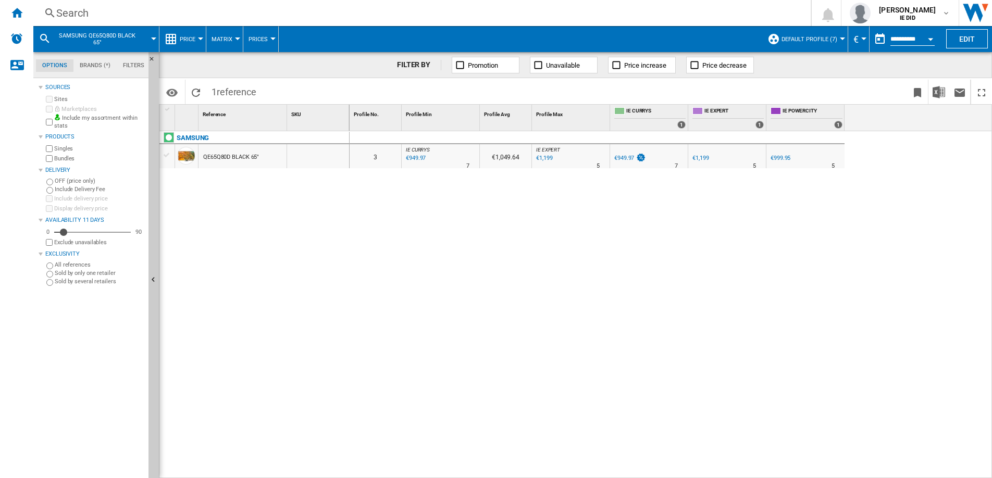
click at [423, 157] on div "€949.97" at bounding box center [414, 158] width 21 height 10
click at [177, 19] on div "Search" at bounding box center [420, 13] width 728 height 15
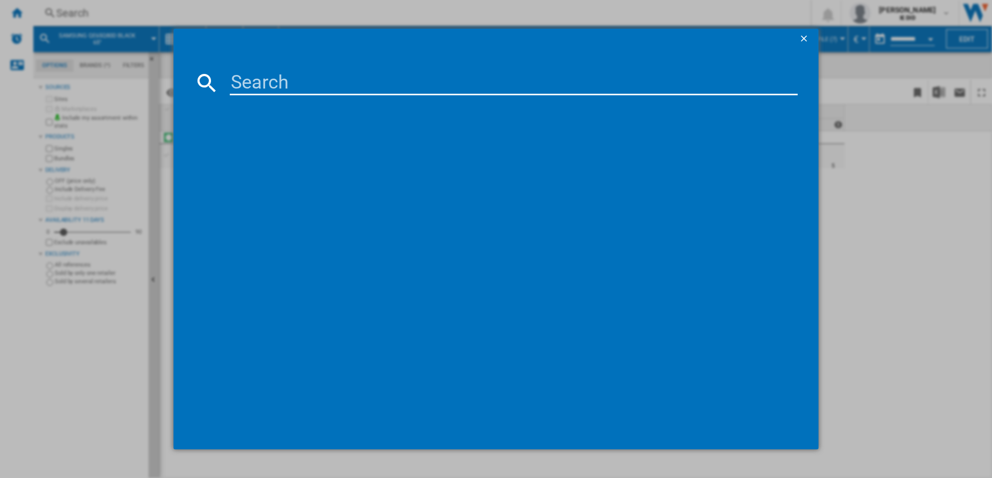
click at [248, 83] on input at bounding box center [514, 82] width 568 height 25
type input "UE50DU"
click at [286, 150] on div "SAMSUNG UE50DU8500KXXU BLACK 50"" at bounding box center [504, 150] width 558 height 10
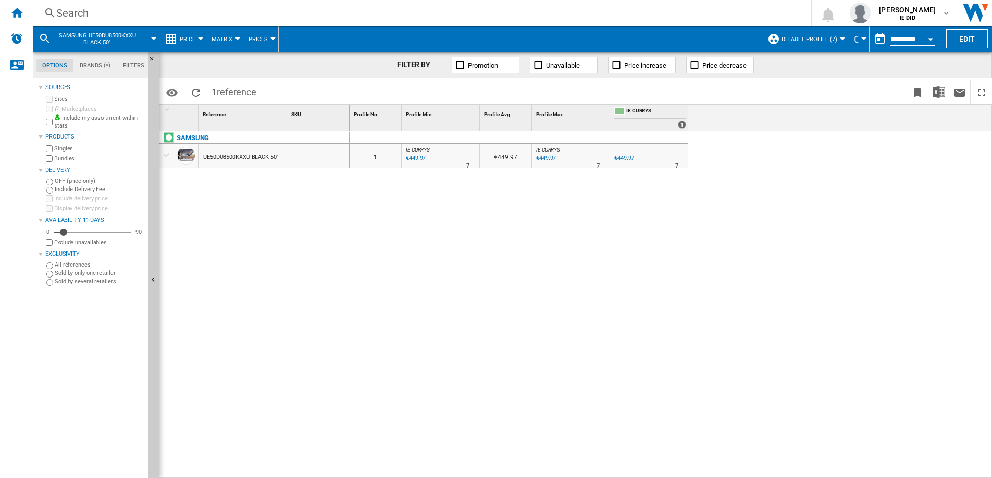
click at [411, 157] on div "€449.97" at bounding box center [414, 158] width 21 height 10
